Goal: Obtain resource: Download file/media

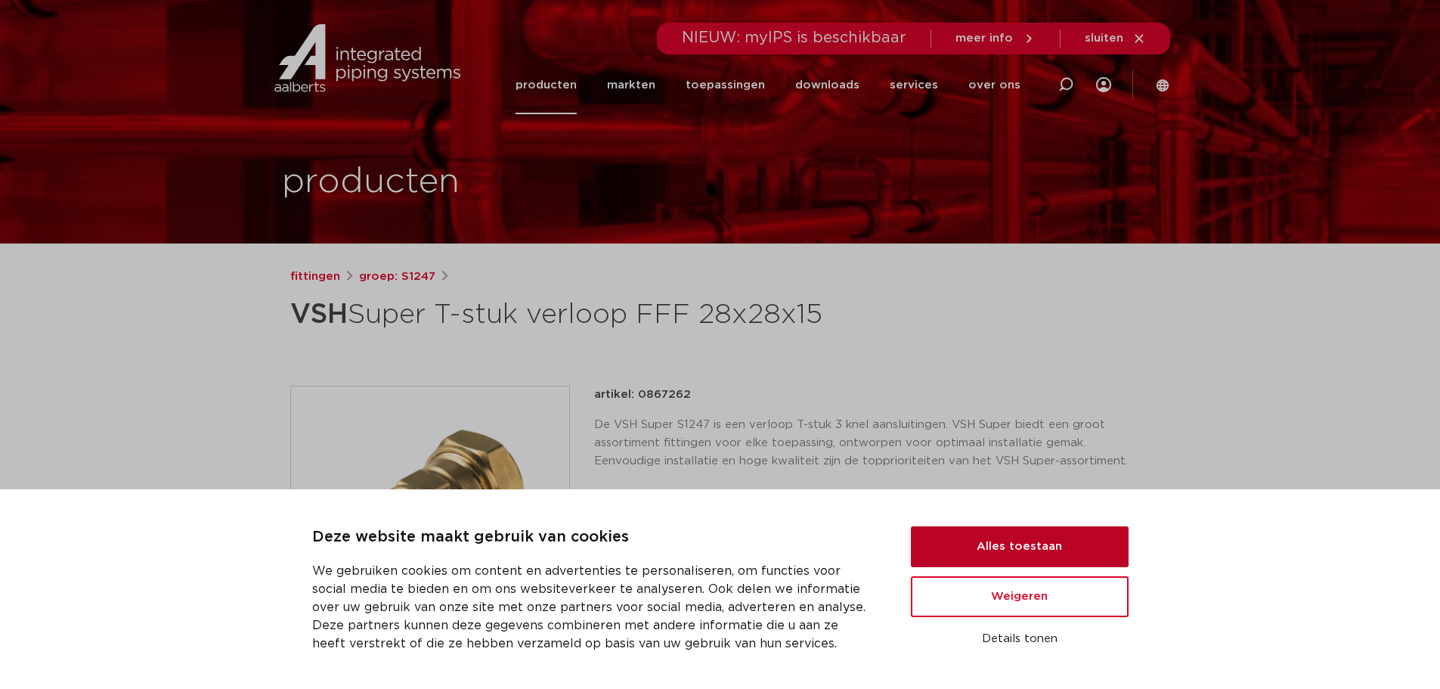
click at [953, 535] on button "Alles toestaan" at bounding box center [1020, 546] width 218 height 41
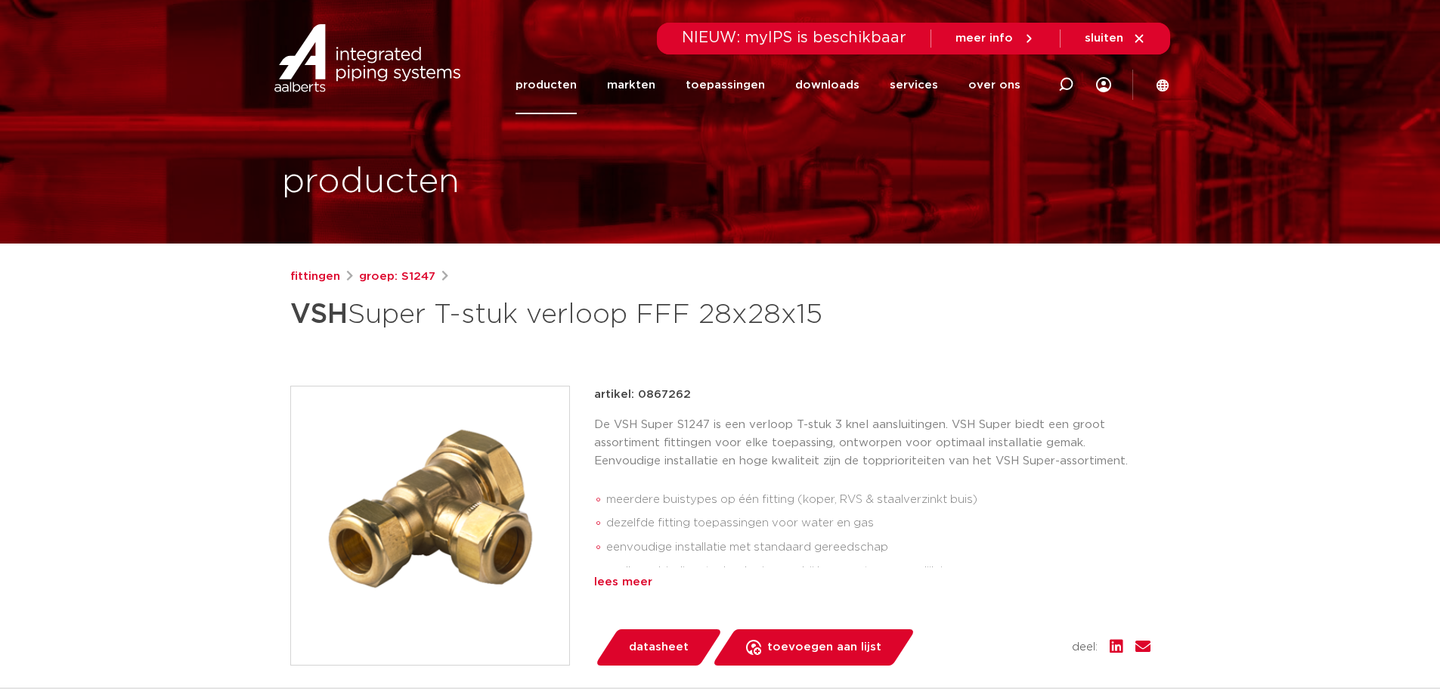
click at [634, 580] on div "lees meer" at bounding box center [872, 582] width 556 height 18
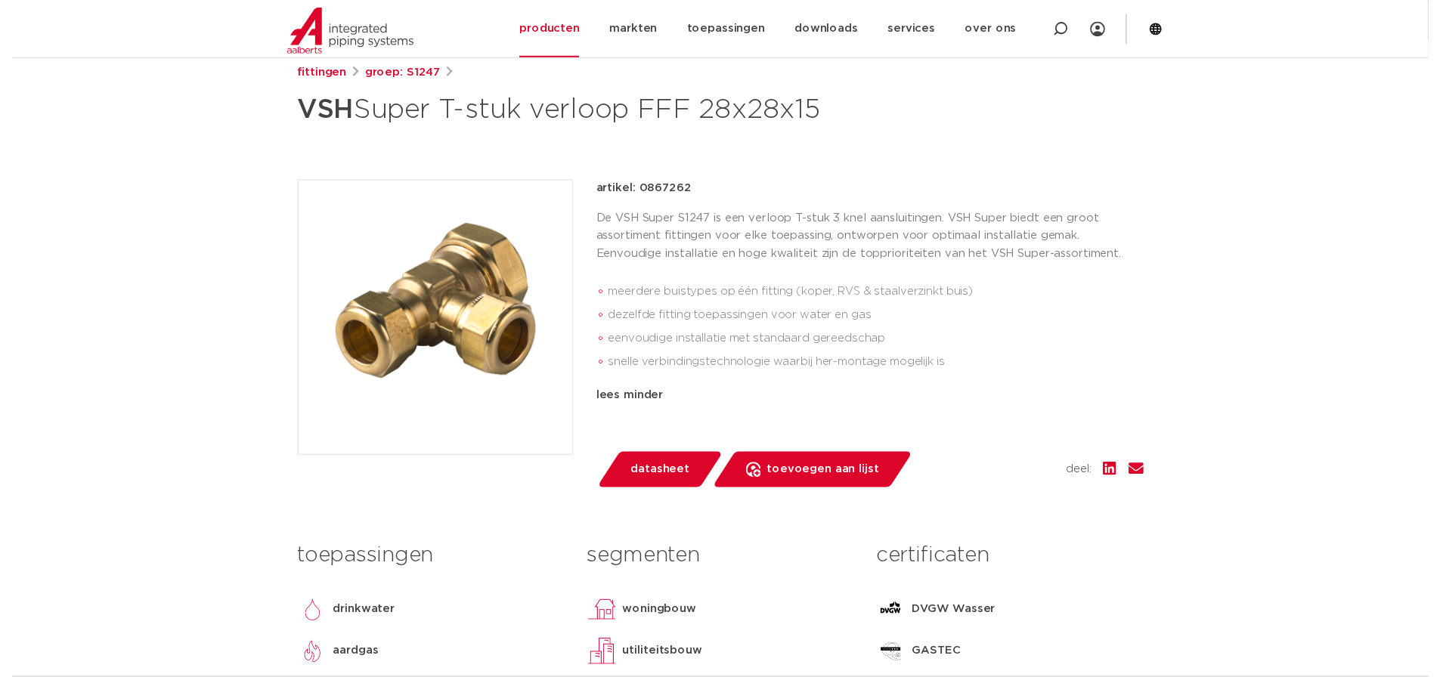
scroll to position [76, 0]
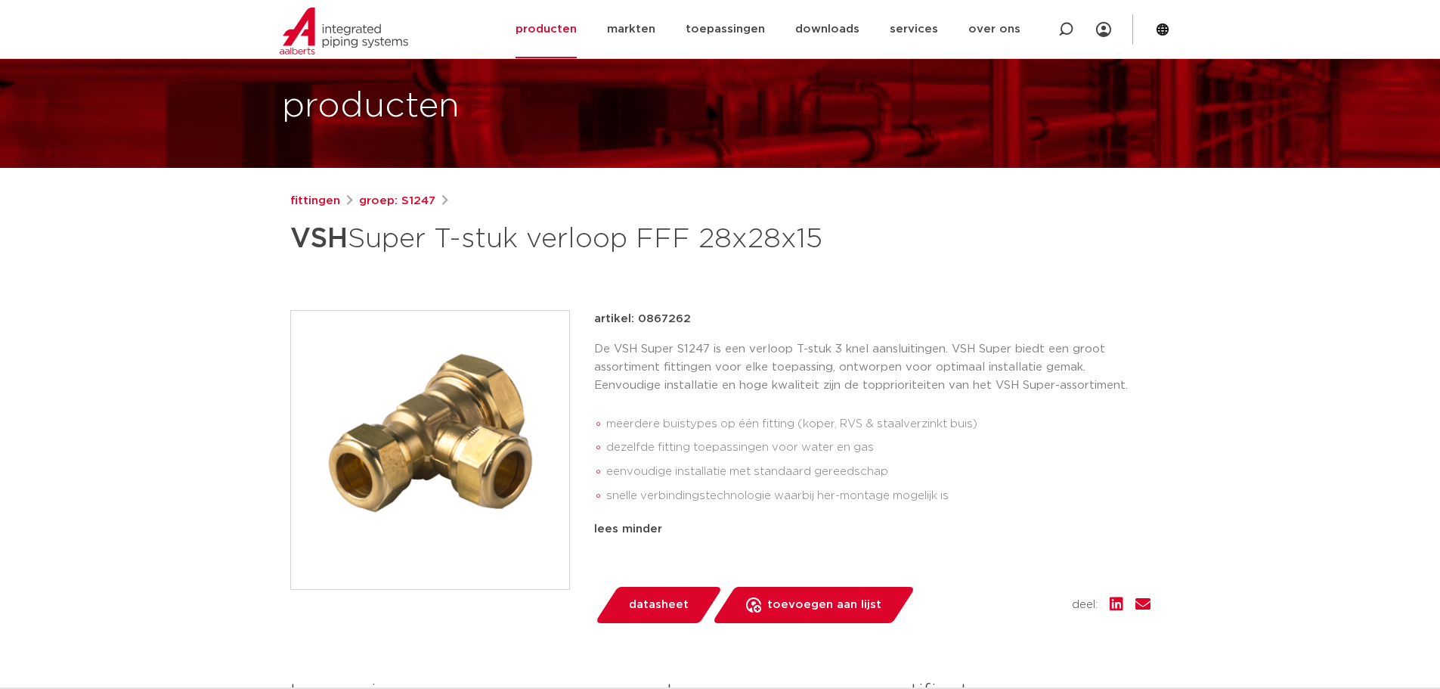
click at [646, 598] on span "datasheet" at bounding box center [659, 605] width 60 height 24
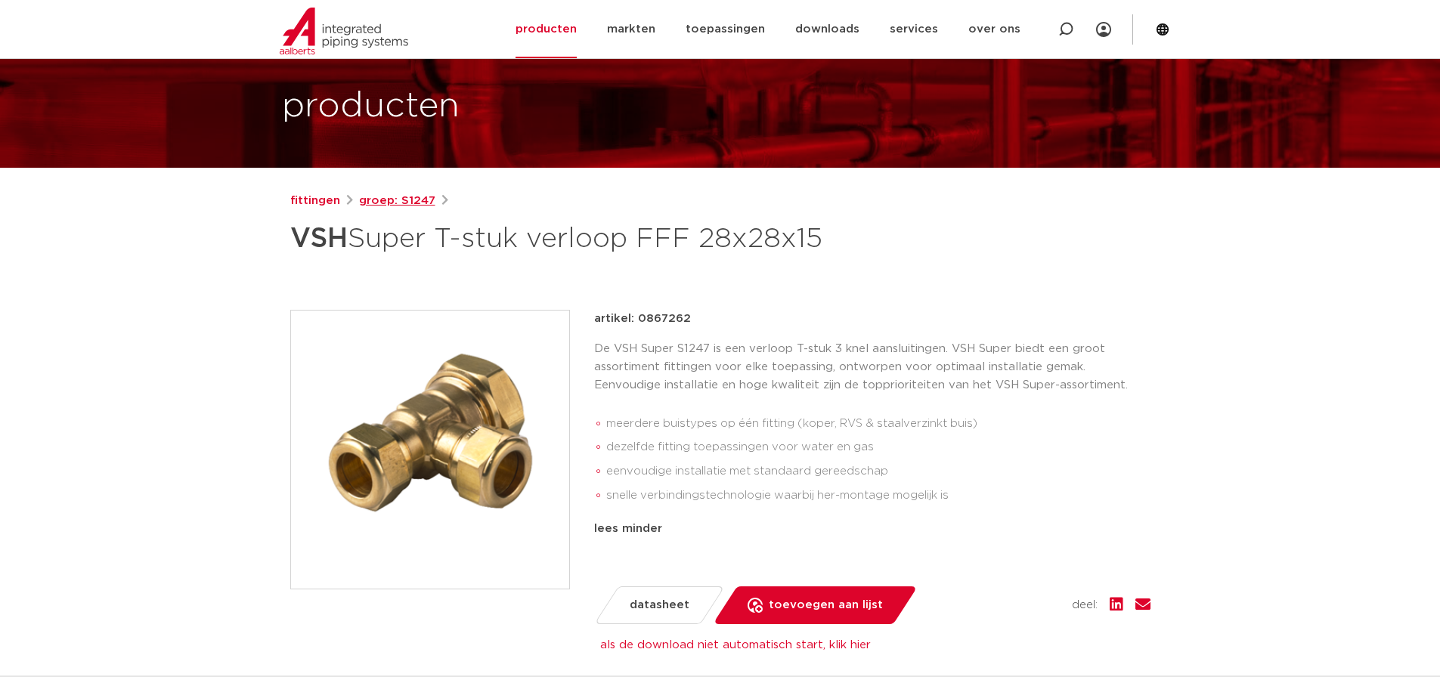
click at [408, 197] on link "groep: S1247" at bounding box center [397, 201] width 76 height 18
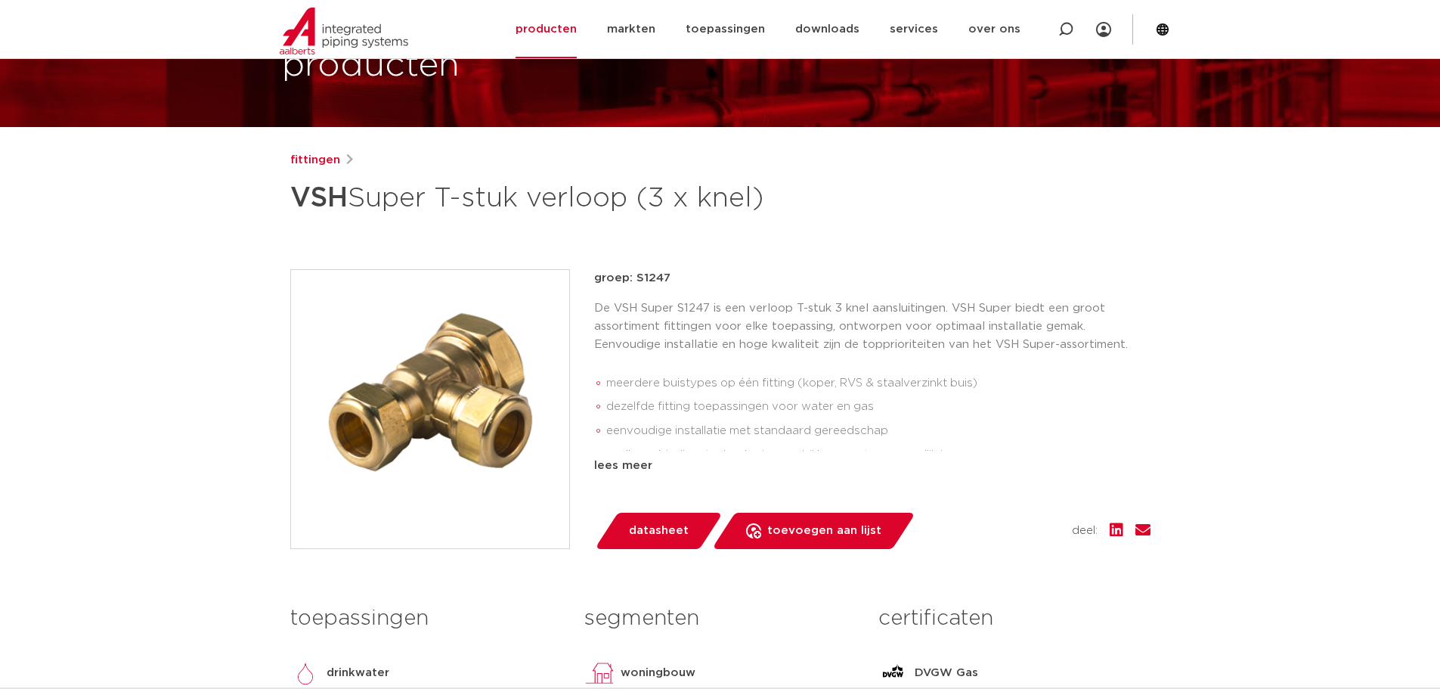
scroll to position [76, 0]
